Goal: Ask a question: Seek information or help from site administrators or community

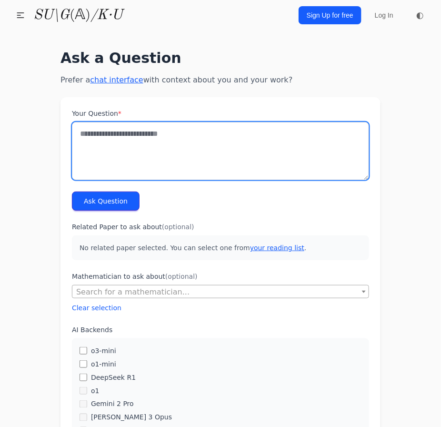
click at [114, 130] on textarea "Your Question *" at bounding box center [220, 151] width 297 height 58
type textarea "*"
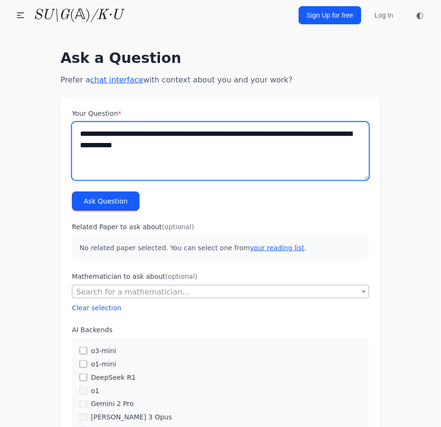
type textarea "**********"
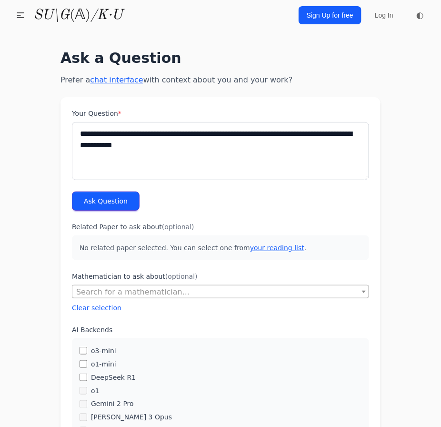
click at [131, 192] on button "Ask Question" at bounding box center [106, 200] width 68 height 19
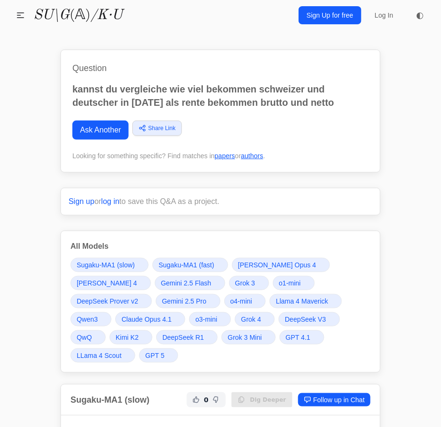
click at [145, 352] on span "GPT 5" at bounding box center [154, 355] width 19 height 10
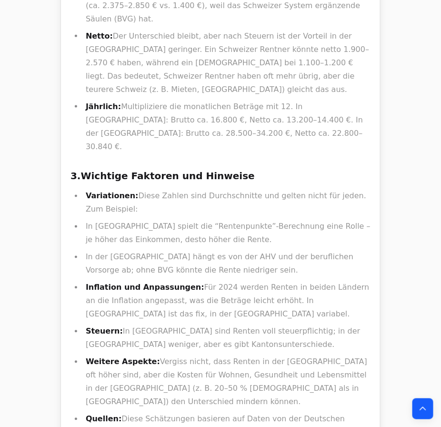
drag, startPoint x: 181, startPoint y: 83, endPoint x: 229, endPoint y: 204, distance: 130.4
drag, startPoint x: 262, startPoint y: 361, endPoint x: 156, endPoint y: 144, distance: 241.9
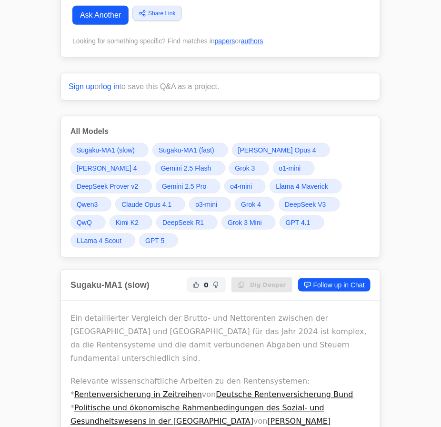
scroll to position [130, 0]
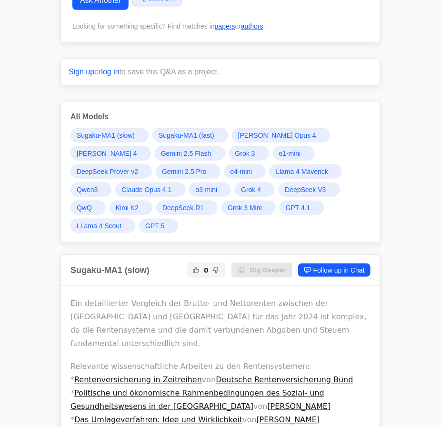
click at [241, 188] on span "Grok 4" at bounding box center [251, 190] width 20 height 10
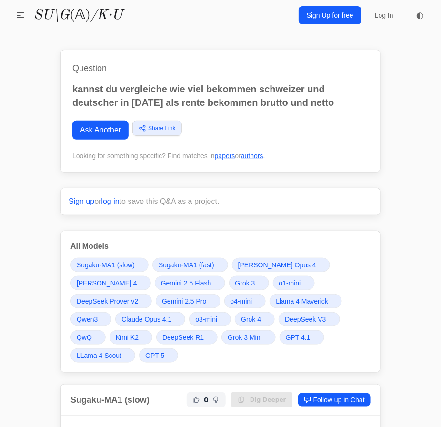
click at [155, 279] on link "Gemini 2.5 Flash" at bounding box center [190, 283] width 70 height 14
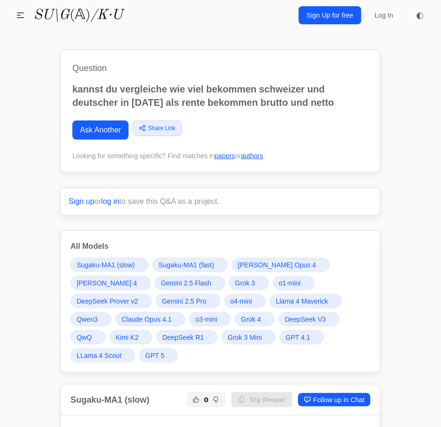
click at [162, 302] on span "Gemini 2.5 Pro" at bounding box center [184, 301] width 44 height 10
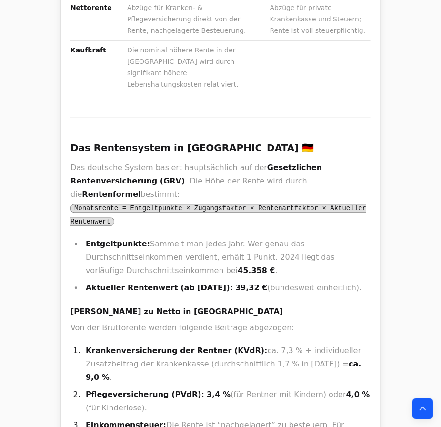
scroll to position [11857, 0]
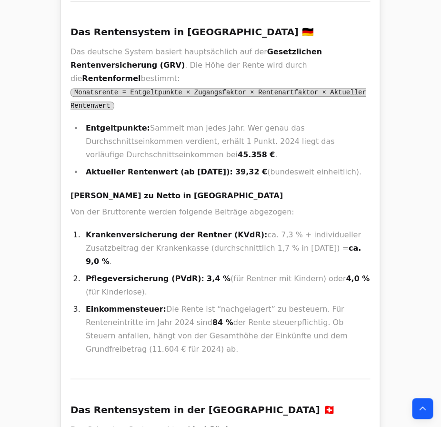
drag, startPoint x: 119, startPoint y: 303, endPoint x: 76, endPoint y: 270, distance: 54.3
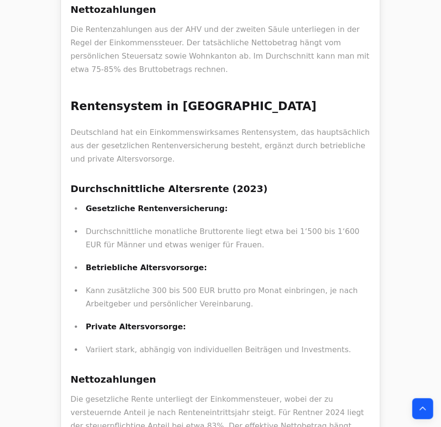
scroll to position [10212, 0]
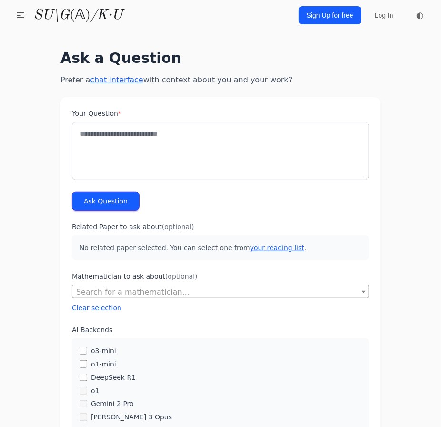
click at [197, 144] on textarea "Your Question *" at bounding box center [220, 151] width 297 height 58
type textarea "*"
type textarea "**********"
click at [116, 198] on button "Ask Question" at bounding box center [106, 200] width 68 height 19
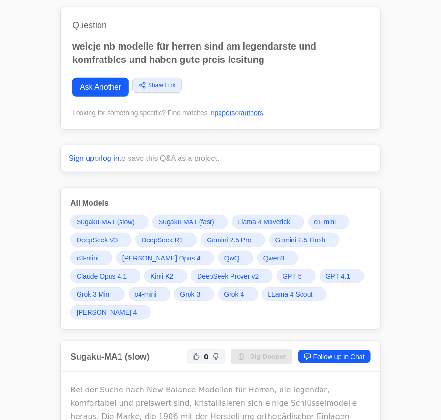
click at [283, 272] on span "GPT 5" at bounding box center [292, 276] width 19 height 10
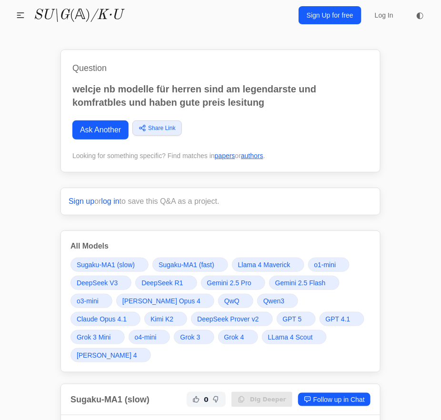
click at [217, 287] on link "Gemini 2.5 Pro" at bounding box center [233, 283] width 64 height 14
click at [224, 335] on span "Grok 4" at bounding box center [234, 337] width 20 height 10
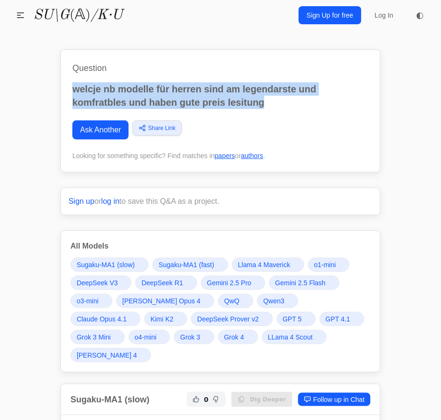
drag, startPoint x: 268, startPoint y: 107, endPoint x: 52, endPoint y: 87, distance: 216.1
copy p "welcje nb modelle für herren sind am legendarste und komfratbles und haben gute…"
click at [212, 90] on p "welcje nb modelle für herren sind am legendarste und komfratbles und haben gute…" at bounding box center [220, 95] width 296 height 27
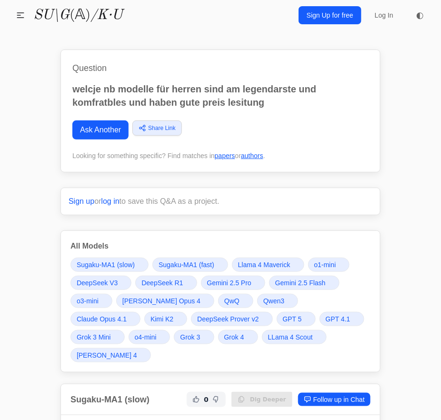
click at [283, 320] on span "GPT 5" at bounding box center [292, 319] width 19 height 10
click at [169, 278] on span "DeepSeek R1" at bounding box center [161, 283] width 41 height 10
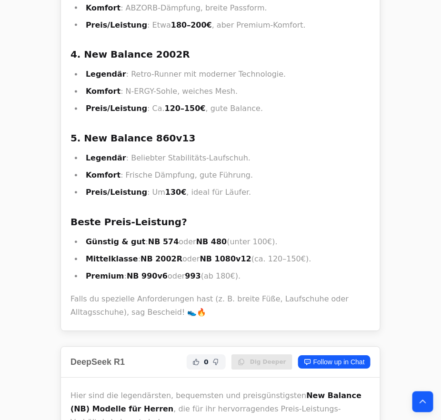
scroll to position [4416, 0]
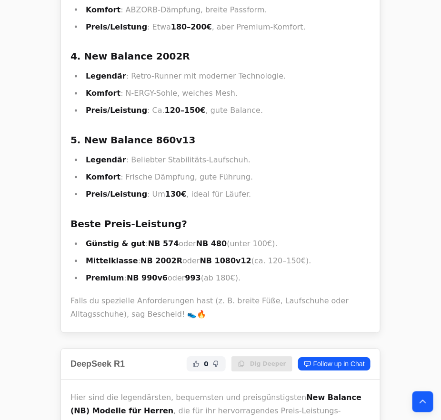
copy p "Überpronation"
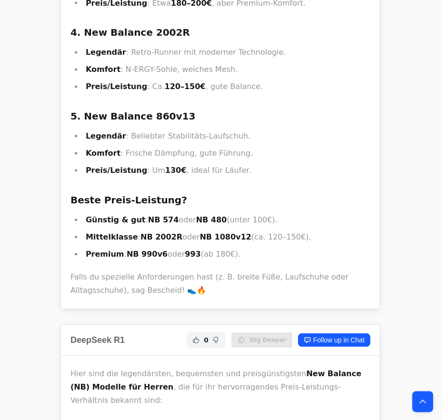
scroll to position [4459, 0]
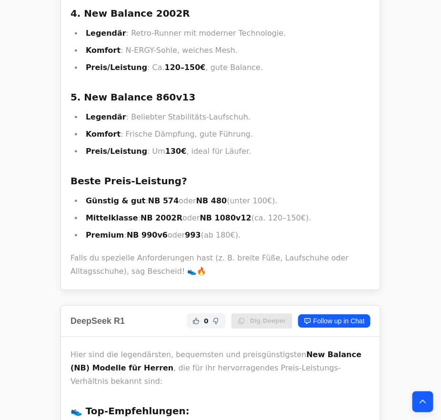
drag, startPoint x: 132, startPoint y: 95, endPoint x: 152, endPoint y: 100, distance: 20.6
copy strong "990v6"
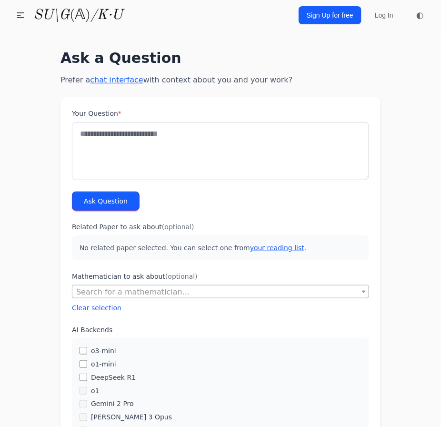
click at [159, 144] on textarea "Your Question *" at bounding box center [220, 151] width 297 height 58
type textarea "*"
type textarea "**********"
click at [121, 200] on button "Ask Question" at bounding box center [106, 200] width 68 height 19
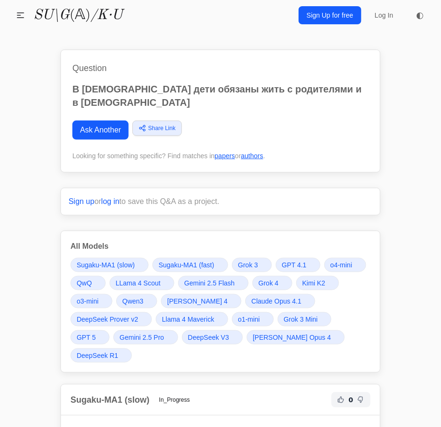
scroll to position [43, 0]
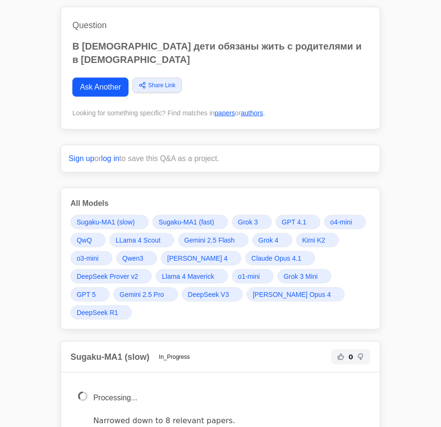
click at [281, 217] on div "Sugaku-MA1 (slow) Sugaku-MA1 (fast) Grok 3 GPT 4.1 o4-mini QwQ LLama 4 Scout Ge…" at bounding box center [220, 267] width 300 height 105
click at [278, 233] on link "Grok 4" at bounding box center [272, 240] width 40 height 14
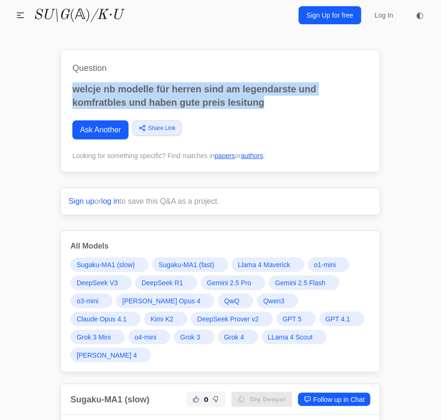
drag, startPoint x: 270, startPoint y: 101, endPoint x: 68, endPoint y: 78, distance: 204.2
click at [68, 78] on div "Question welcje nb modelle für herren sind am legendarste und komfratbles und h…" at bounding box center [220, 111] width 320 height 123
copy p "welcje nb modelle für herren sind am legendarste und komfratbles und haben gute…"
click at [93, 126] on link "Ask Another" at bounding box center [100, 129] width 56 height 19
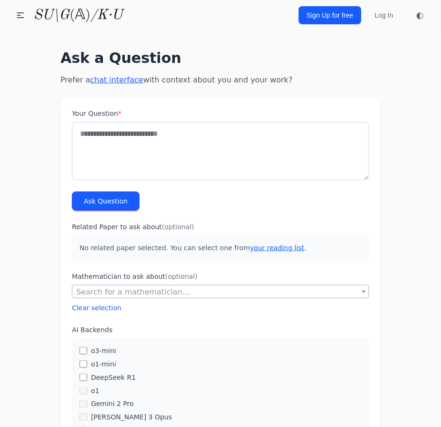
click at [122, 140] on textarea "Your Question *" at bounding box center [220, 151] width 297 height 58
click at [108, 131] on textarea "**********" at bounding box center [220, 151] width 297 height 58
click at [107, 133] on textarea "**********" at bounding box center [220, 151] width 297 height 58
drag, startPoint x: 152, startPoint y: 147, endPoint x: 337, endPoint y: 130, distance: 185.5
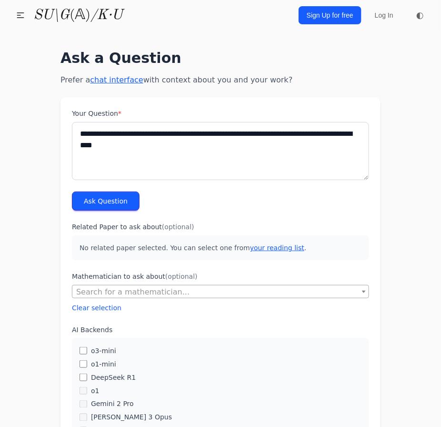
click at [337, 130] on textarea "**********" at bounding box center [220, 151] width 297 height 58
type textarea "**********"
click at [117, 200] on button "Ask Question" at bounding box center [106, 200] width 68 height 19
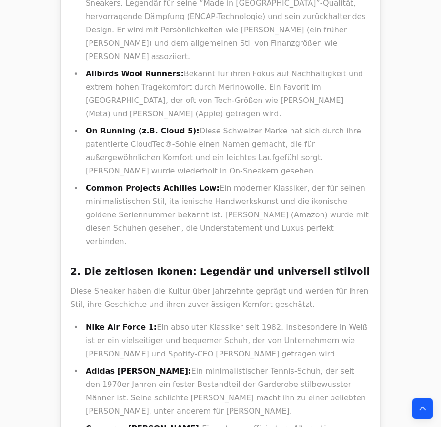
scroll to position [649, 0]
